Goal: Task Accomplishment & Management: Manage account settings

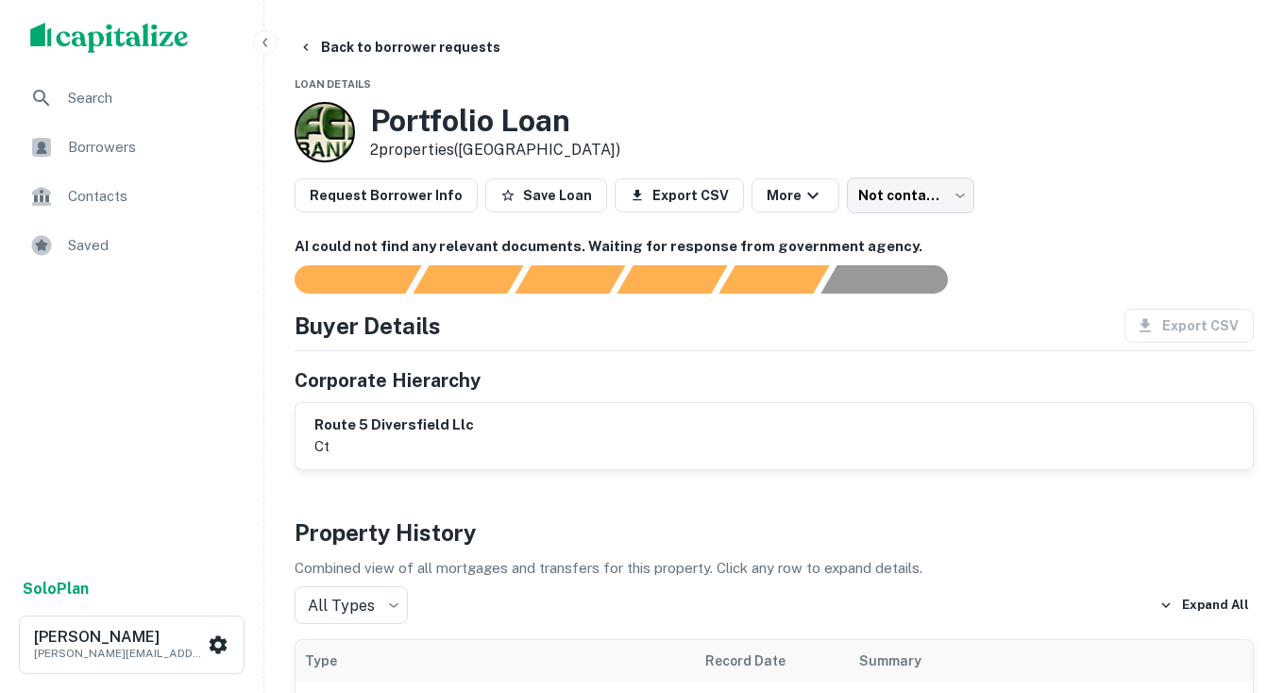
click at [95, 32] on img "scrollable content" at bounding box center [109, 38] width 159 height 30
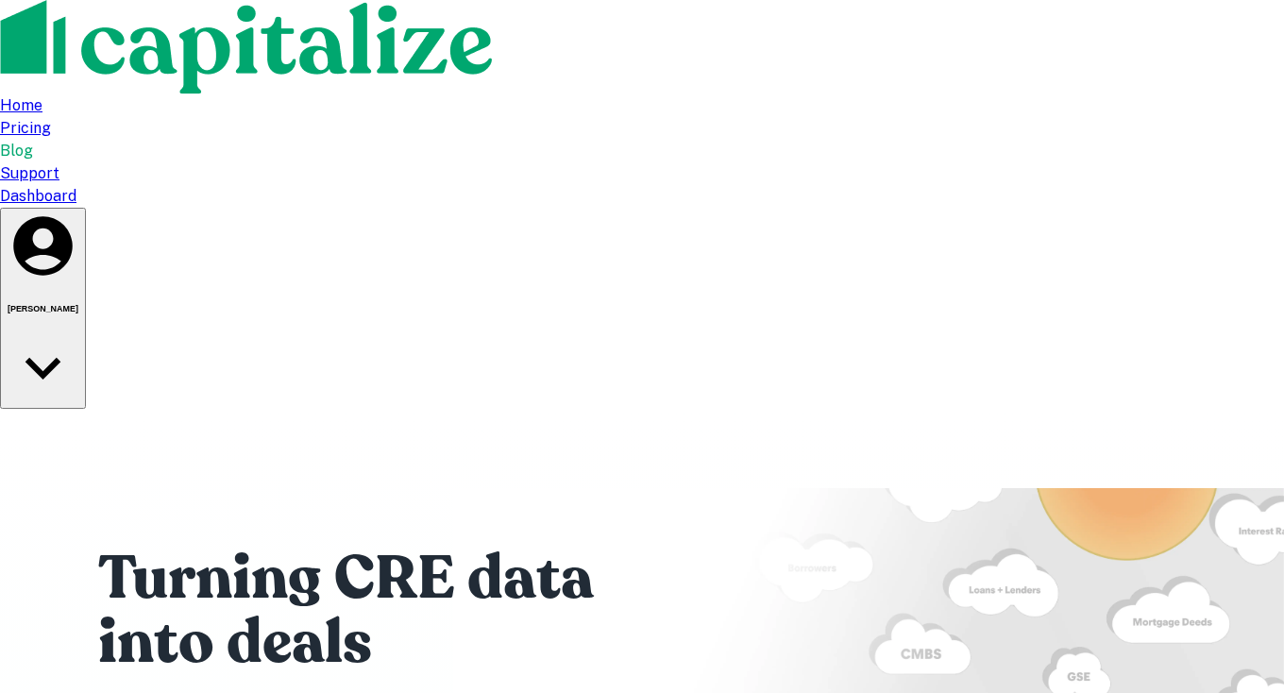
click at [496, 409] on div "Turning CRE data into deals Start searching nationwide for free. ​ Search" at bounding box center [642, 669] width 1133 height 520
click at [701, 94] on div "Home" at bounding box center [642, 105] width 1284 height 23
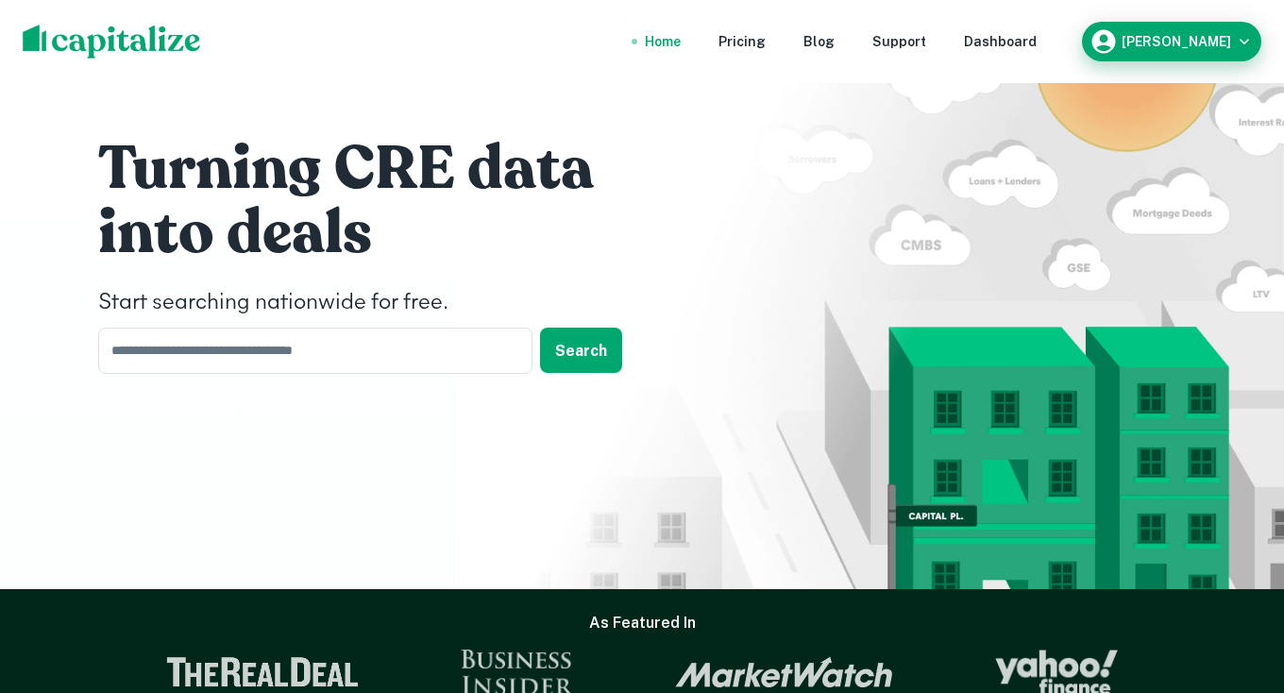
click at [1165, 51] on div "[PERSON_NAME]" at bounding box center [1172, 41] width 164 height 28
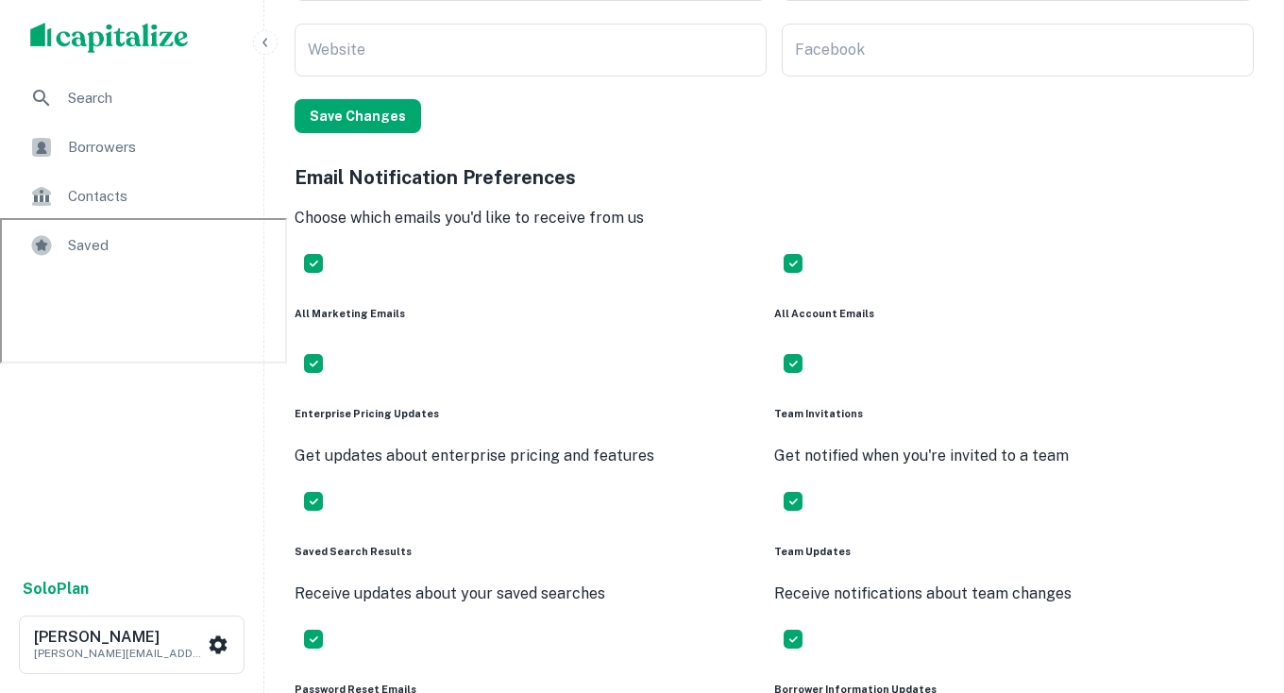
scroll to position [478, 0]
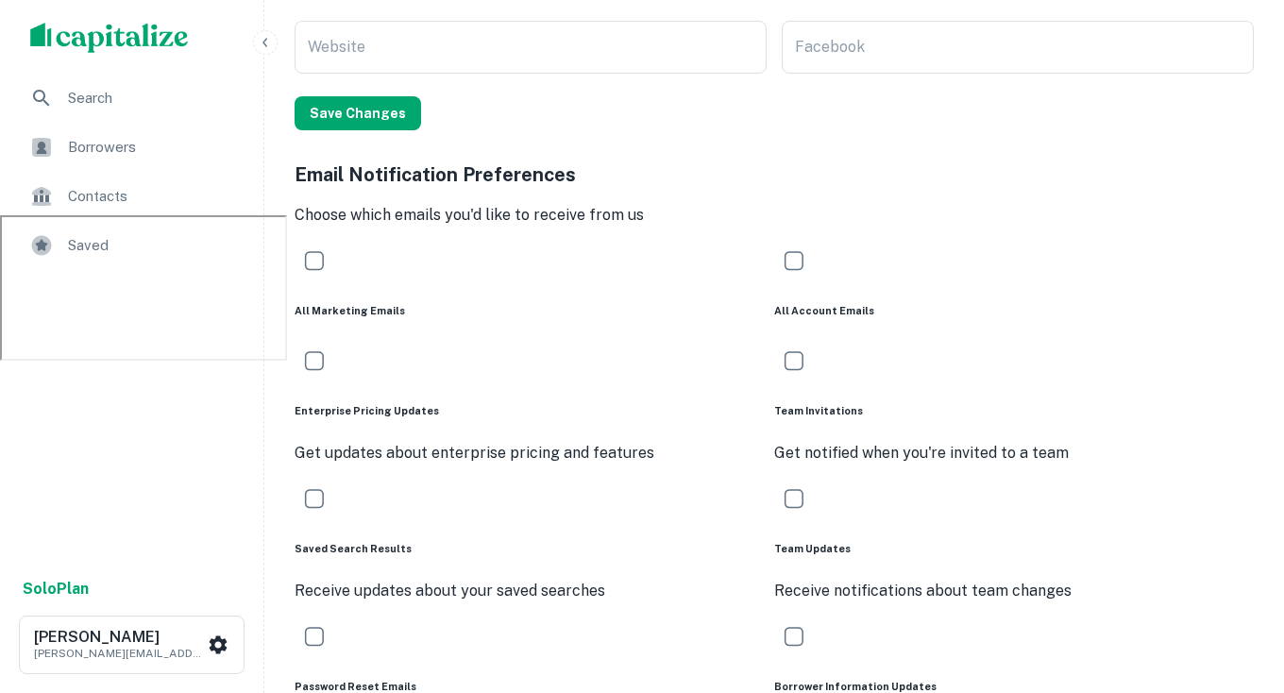
click at [139, 148] on span "Borrowers" at bounding box center [152, 147] width 169 height 23
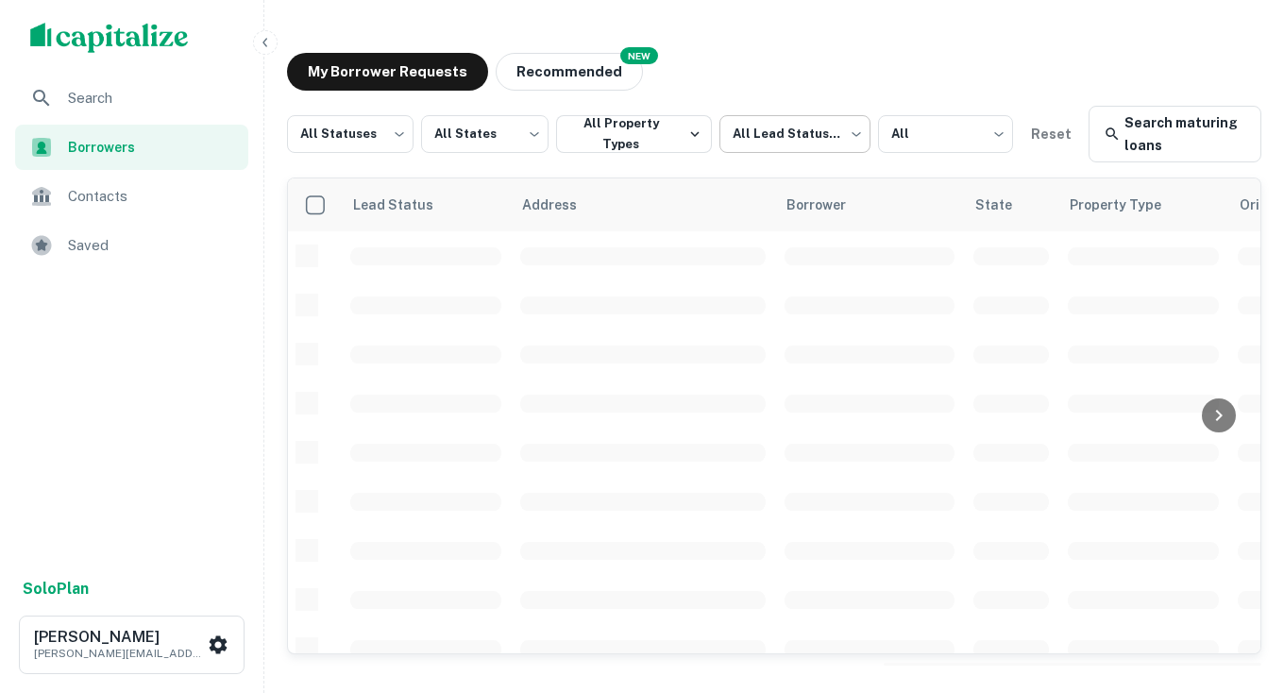
scroll to position [820, 0]
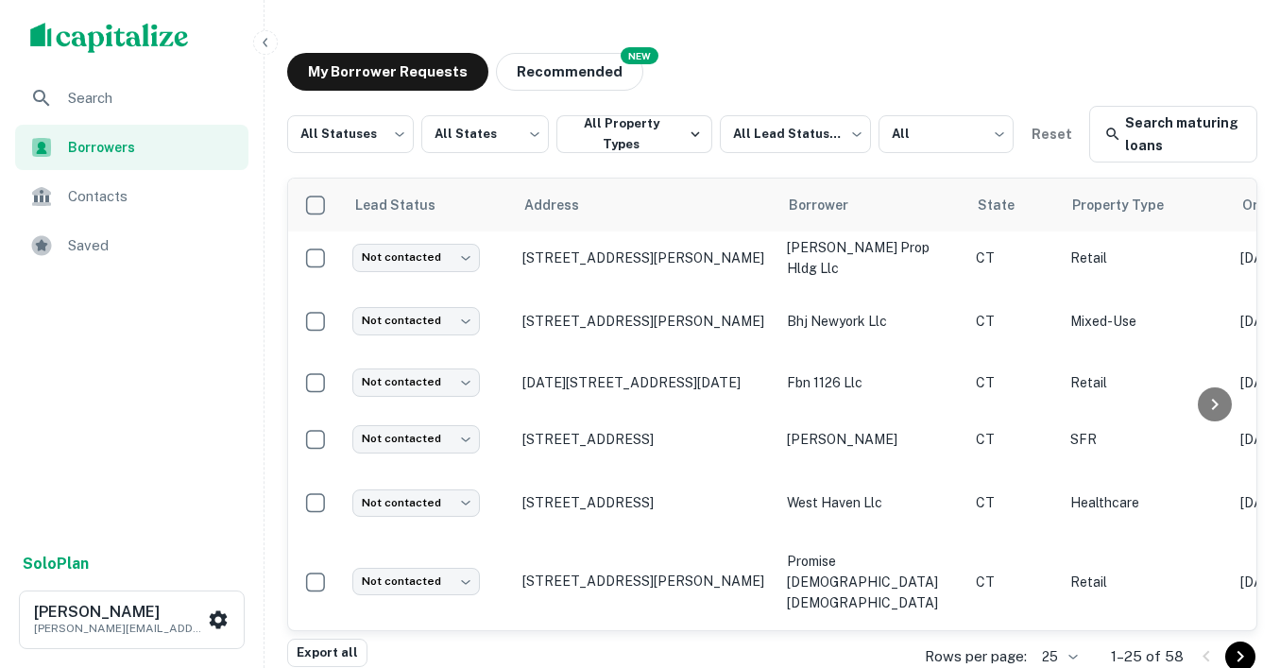
click at [87, 36] on img "scrollable content" at bounding box center [109, 38] width 159 height 30
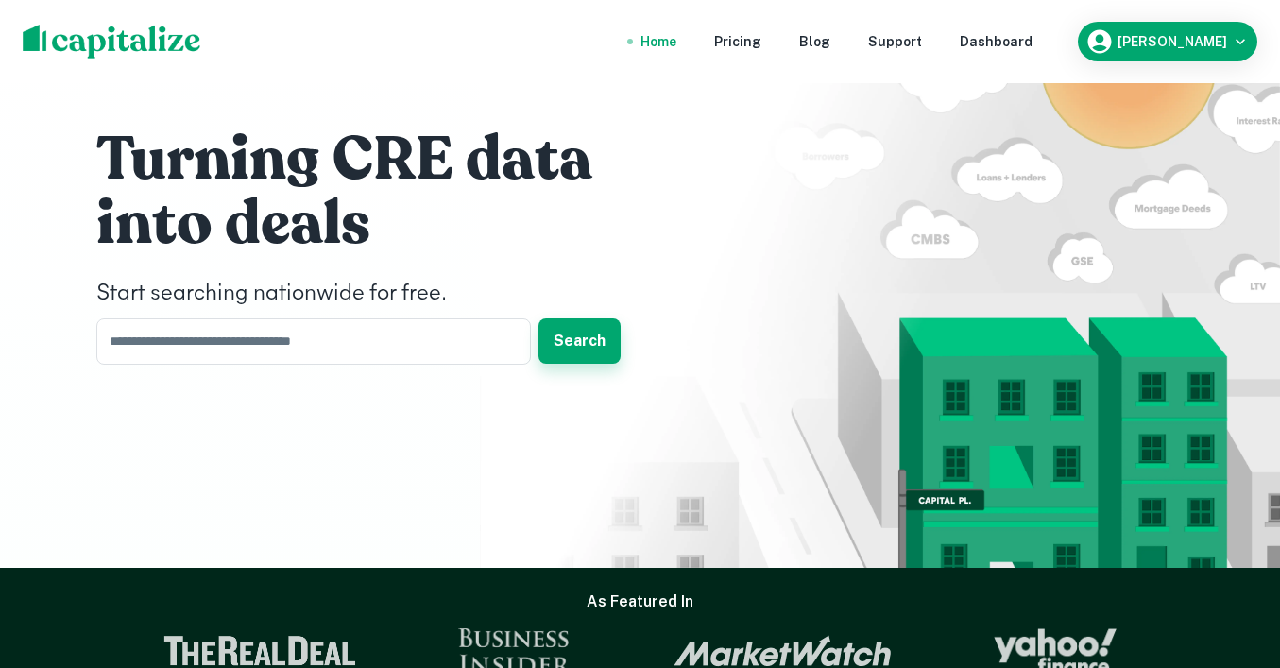
click at [568, 338] on button "Search" at bounding box center [579, 340] width 82 height 45
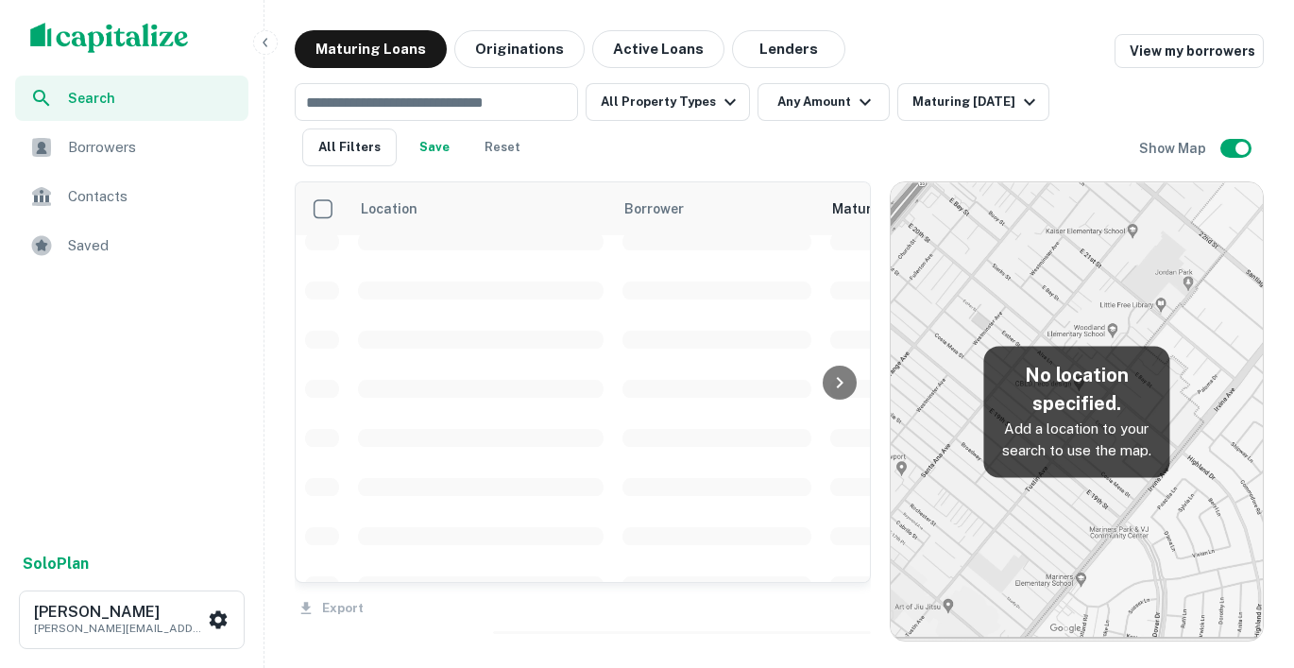
scroll to position [820, 0]
click at [106, 146] on span "Borrowers" at bounding box center [152, 147] width 169 height 23
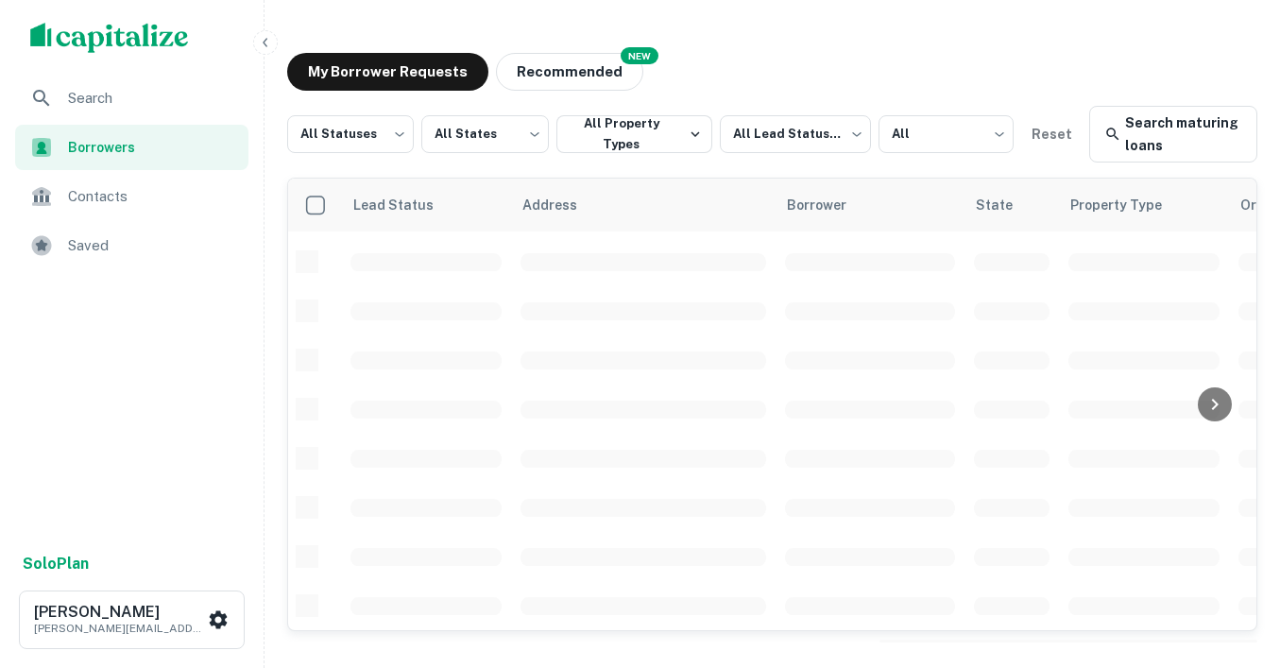
scroll to position [842, 0]
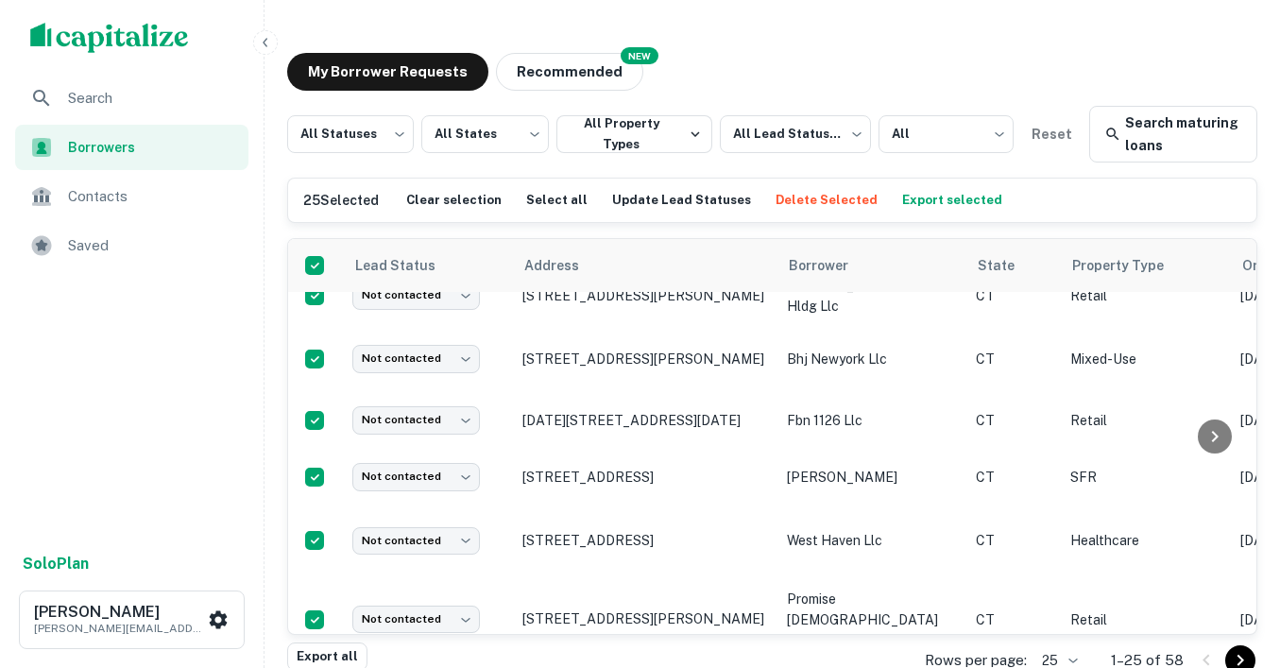
click at [334, 658] on button "Export all" at bounding box center [327, 656] width 80 height 28
